Goal: Transaction & Acquisition: Purchase product/service

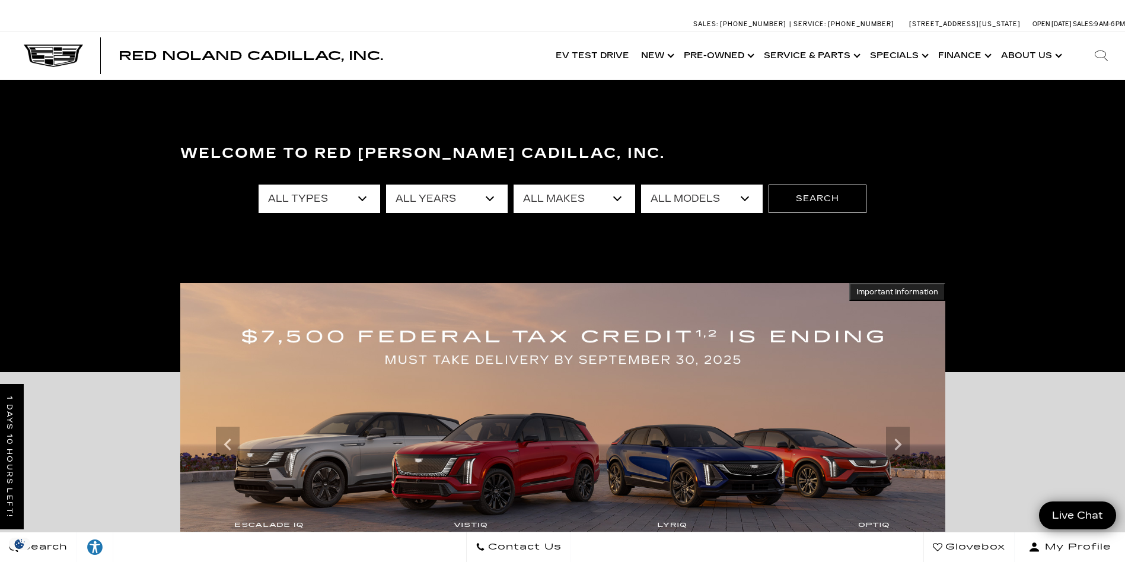
click at [365, 199] on select "All Types New Used Certified Used Demo" at bounding box center [320, 198] width 122 height 28
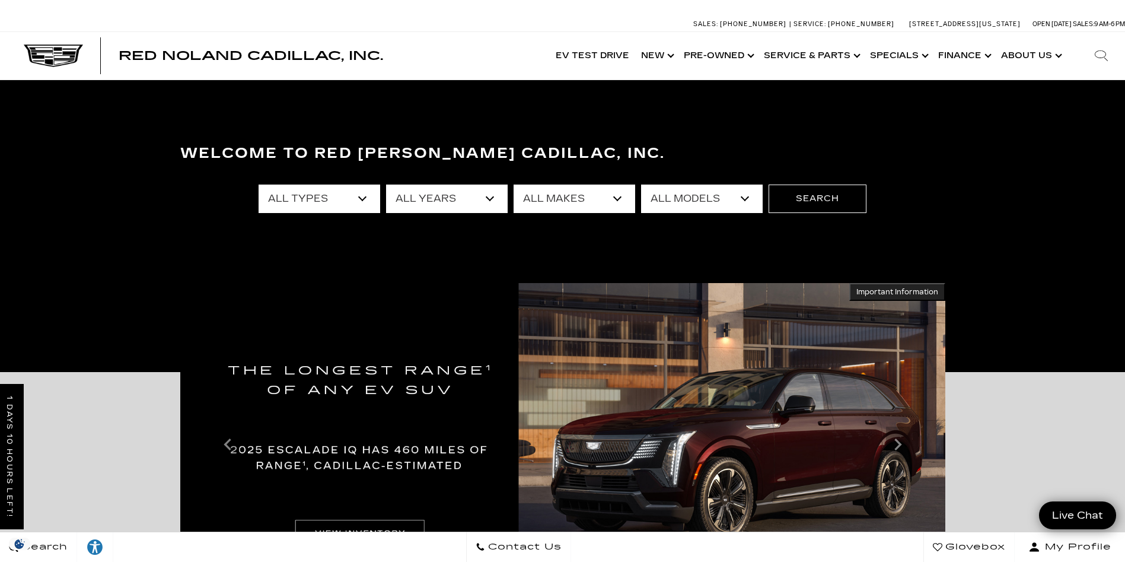
select select "Used"
click at [259, 184] on select "All Types New Used Certified Used Demo" at bounding box center [320, 198] width 122 height 28
click at [618, 198] on select "All Makes Audi BMW Buick Cadillac Chevrolet Ford Honda Jeep Land Rover Lexus Me…" at bounding box center [575, 198] width 122 height 28
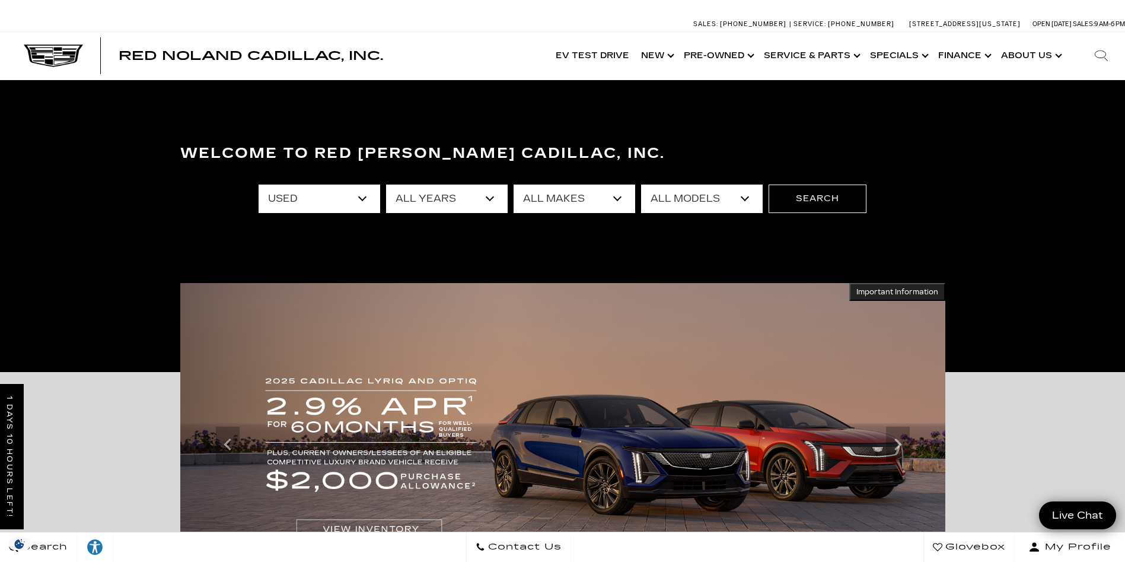
select select "Cadillac"
click at [514, 184] on select "All Makes Audi BMW Buick Cadillac Chevrolet Ford Honda Jeep Land Rover Lexus Me…" at bounding box center [575, 198] width 122 height 28
click at [745, 199] on select "All Models Escalade SRX XT4 XT5 XT6" at bounding box center [702, 198] width 122 height 28
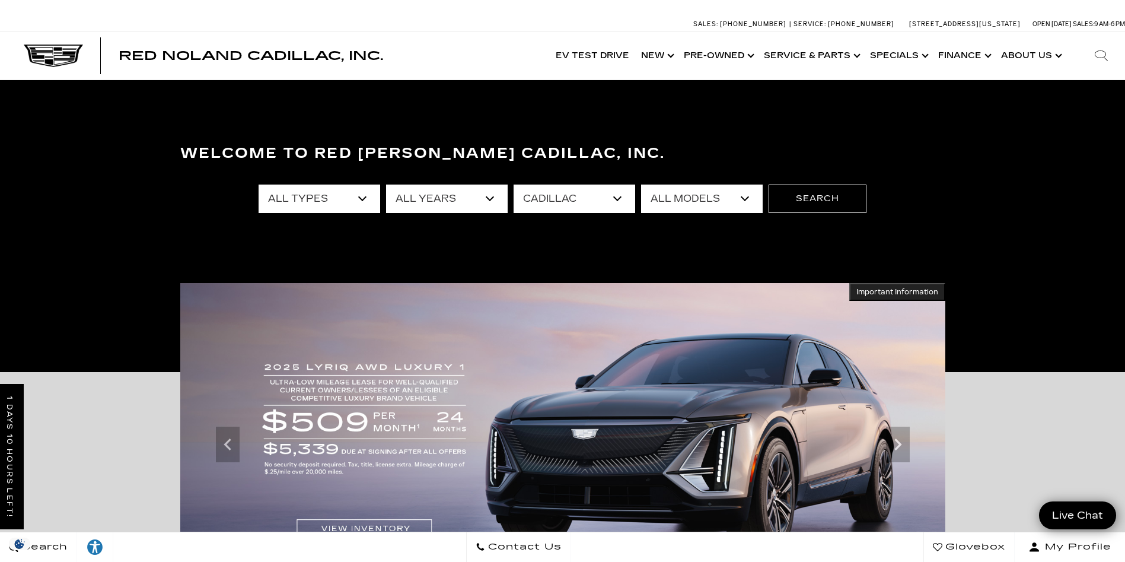
select select "Escalade"
click at [641, 184] on select "All Models Escalade SRX XT4 XT5 XT6" at bounding box center [702, 198] width 122 height 28
click at [818, 194] on button "Search" at bounding box center [817, 198] width 98 height 28
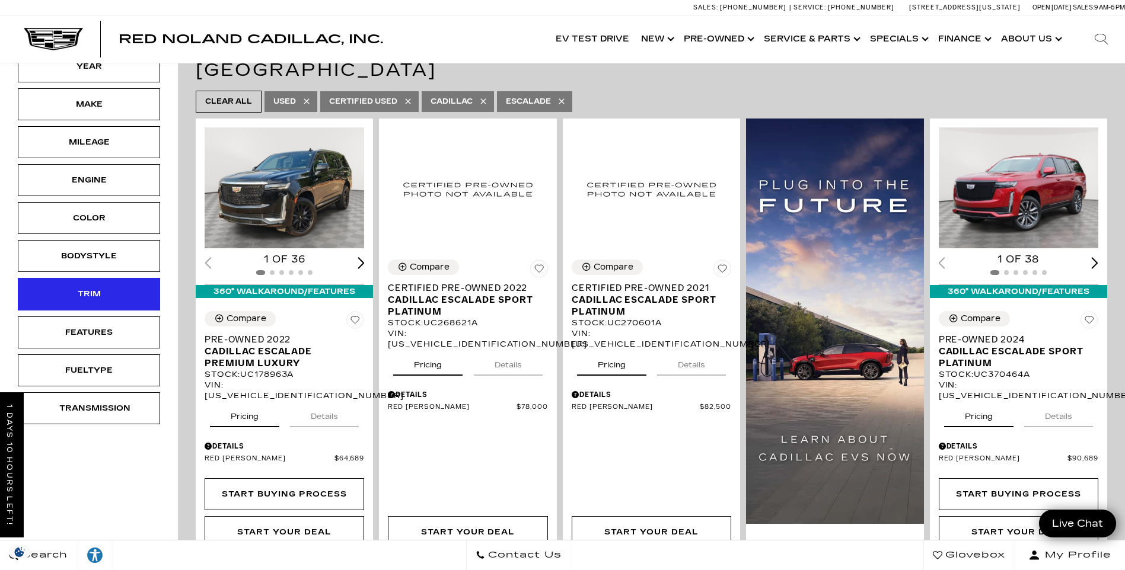
scroll to position [238, 0]
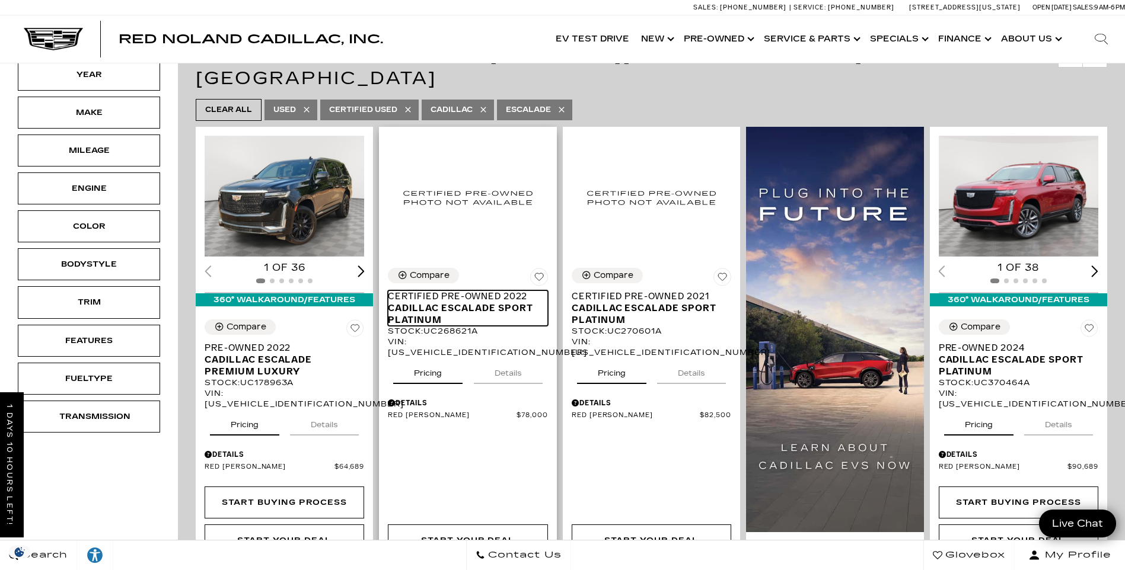
click at [436, 302] on span "Cadillac Escalade Sport Platinum" at bounding box center [463, 314] width 151 height 24
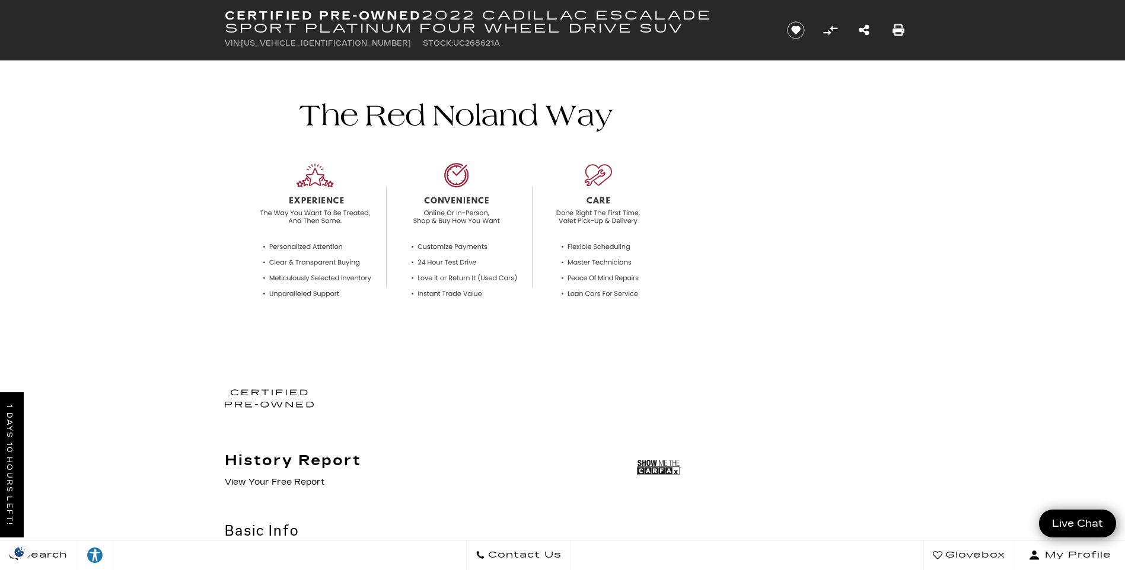
scroll to position [502, 0]
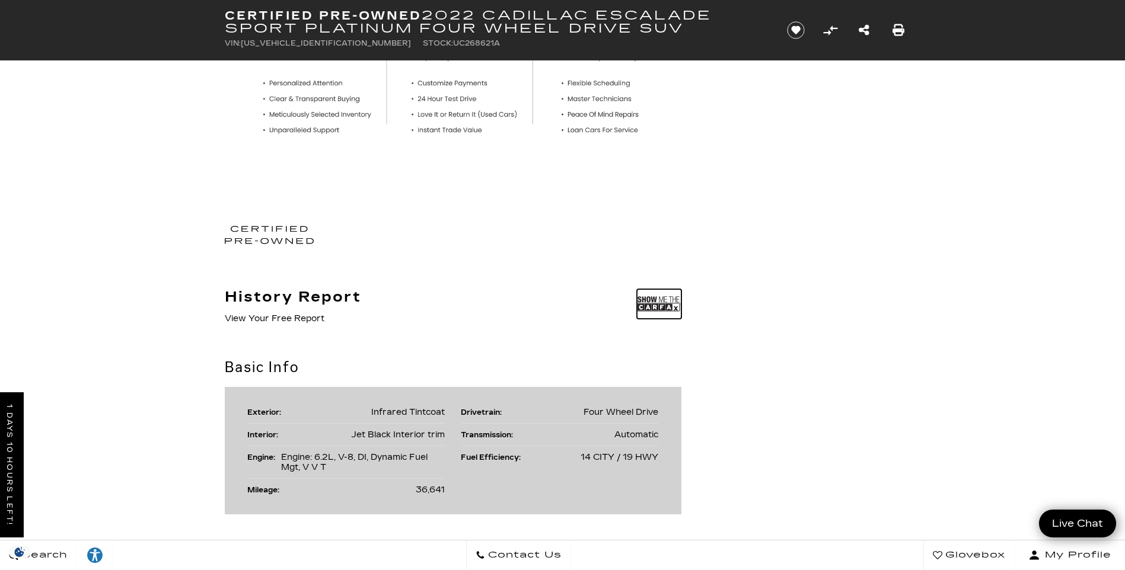
drag, startPoint x: 659, startPoint y: 307, endPoint x: 652, endPoint y: 306, distance: 7.1
click at [659, 306] on img at bounding box center [659, 304] width 44 height 30
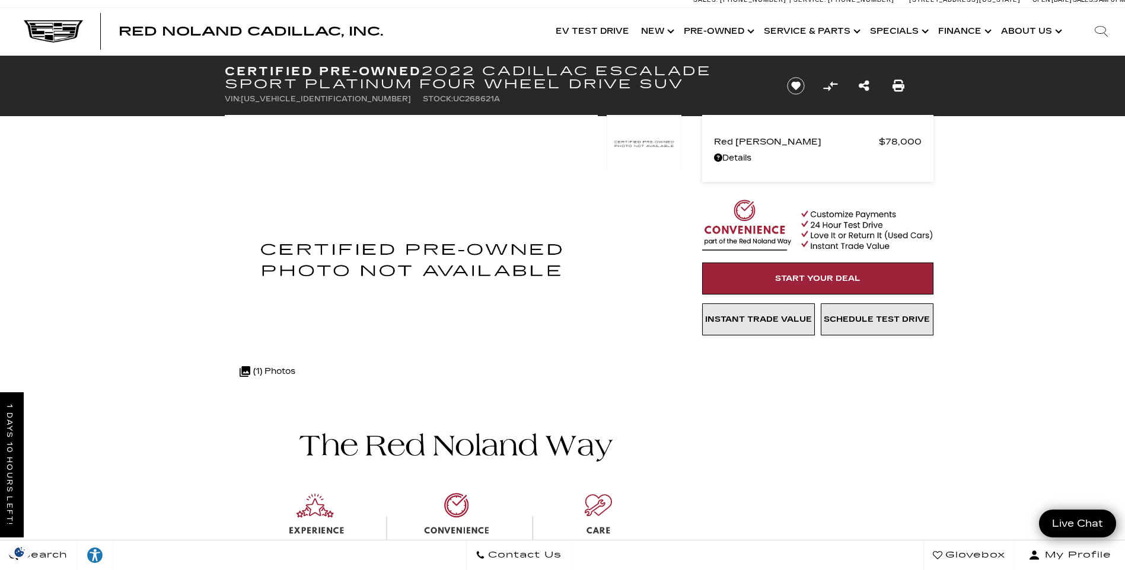
scroll to position [0, 0]
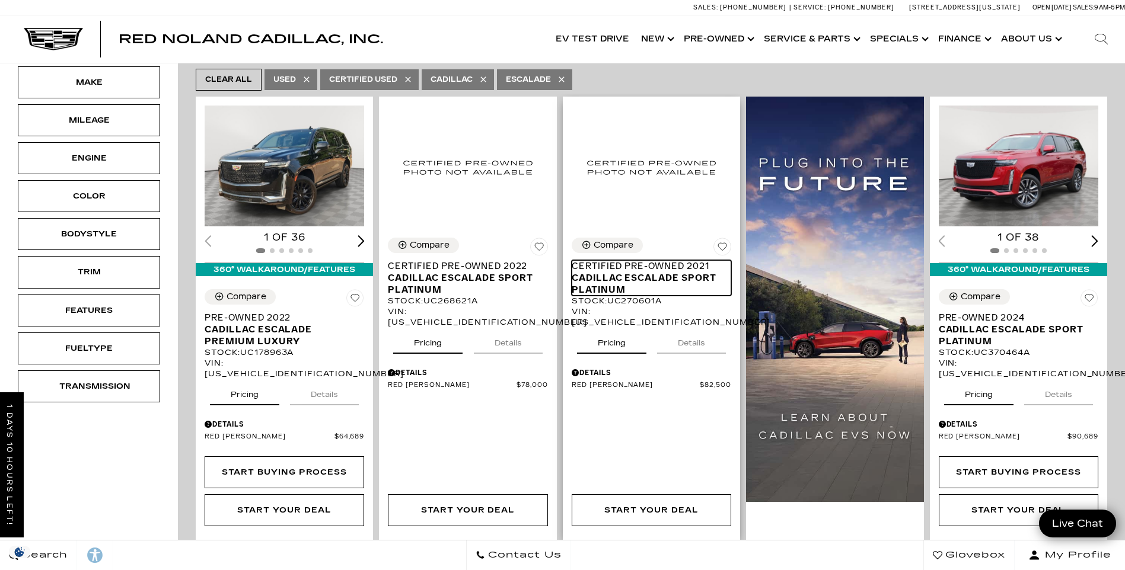
click at [645, 260] on span "Certified Pre-Owned 2021" at bounding box center [647, 266] width 151 height 12
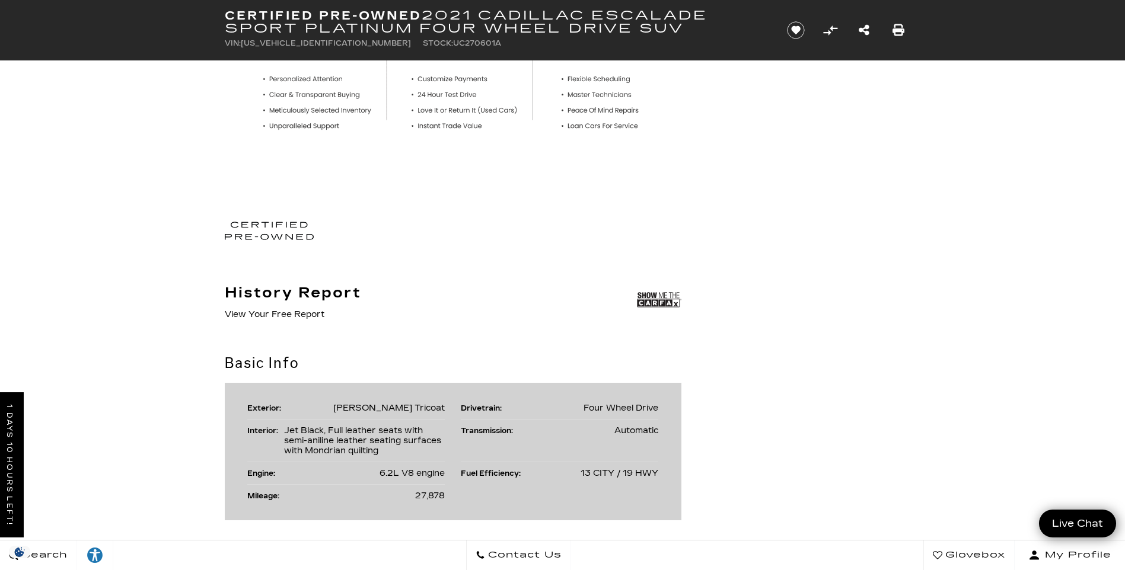
scroll to position [573, 0]
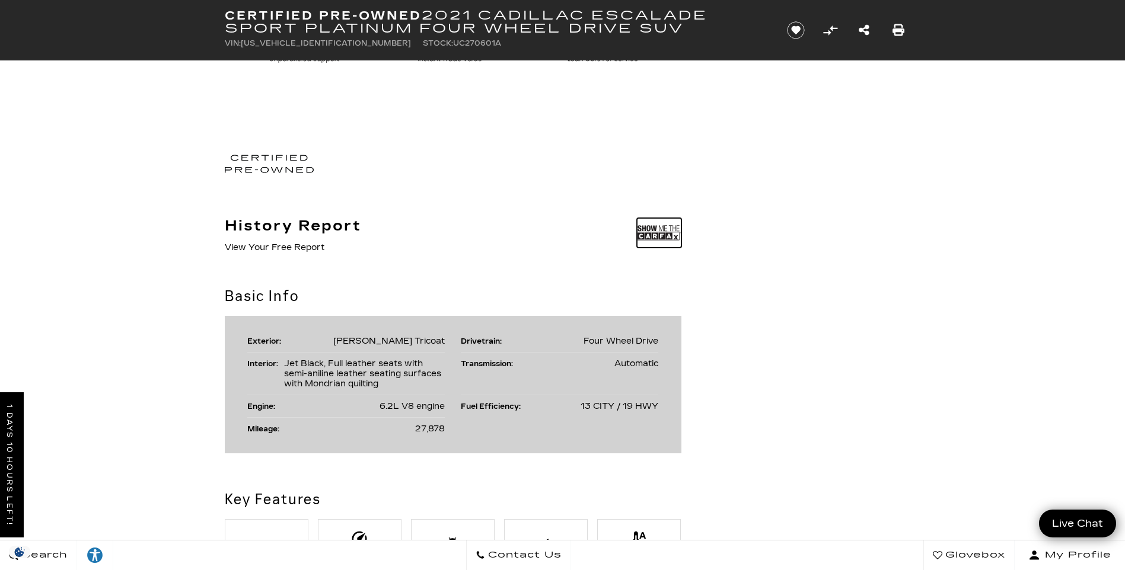
click at [653, 232] on img at bounding box center [659, 233] width 44 height 30
